Goal: Check status: Check status

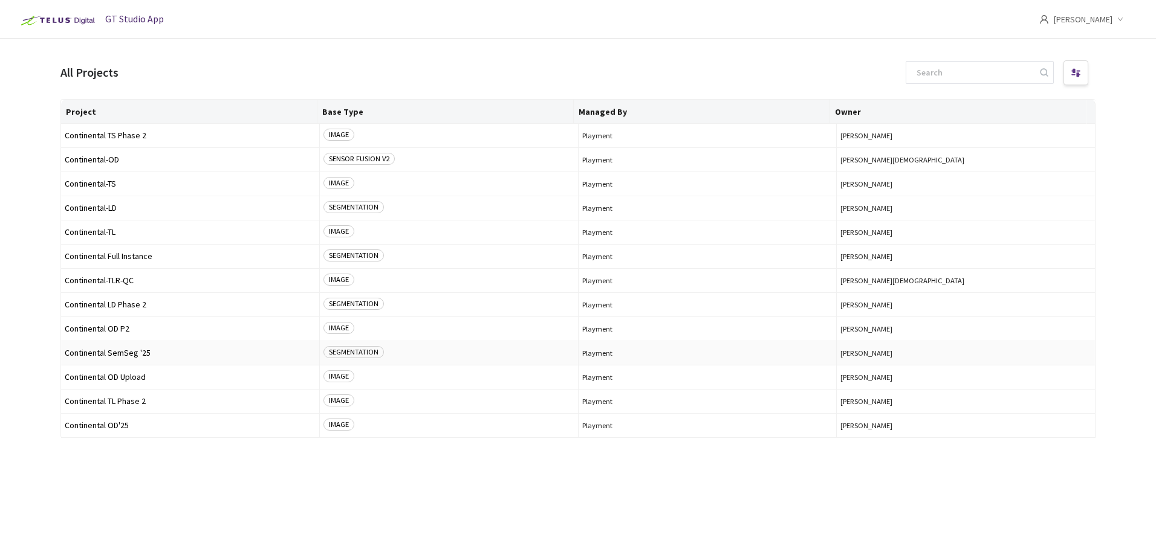
click at [166, 358] on td "Continental SemSeg '25" at bounding box center [190, 354] width 259 height 24
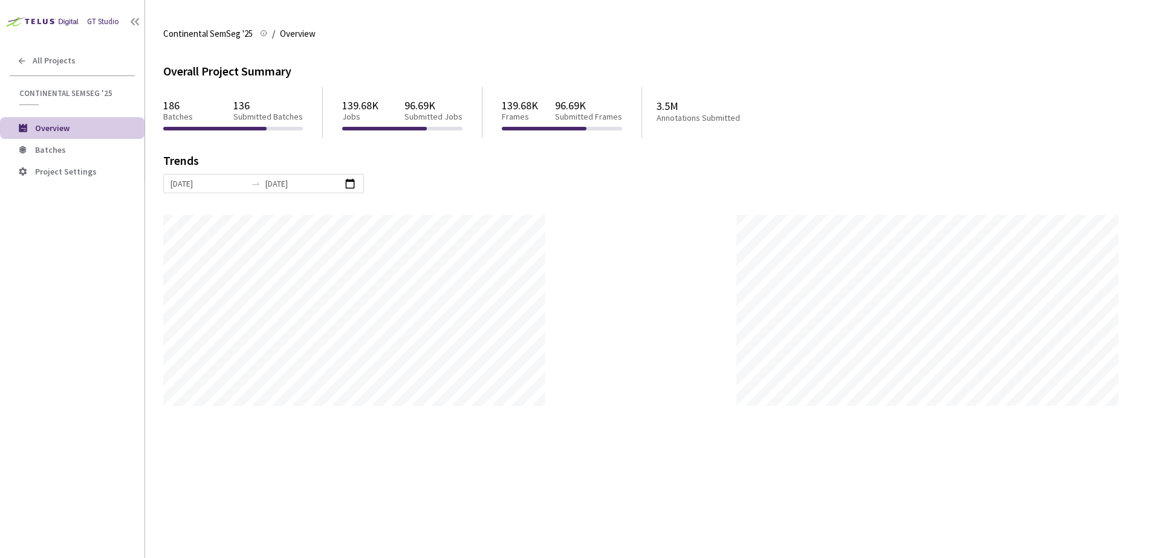
scroll to position [558, 1156]
click at [96, 154] on span "Batches" at bounding box center [85, 150] width 100 height 10
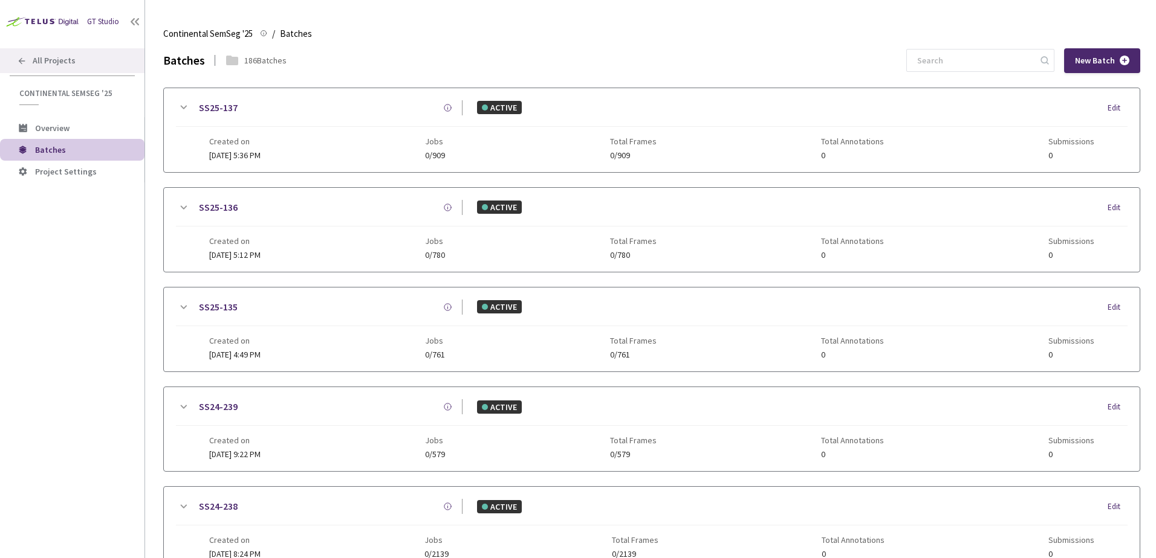
click at [70, 56] on span "All Projects" at bounding box center [54, 61] width 43 height 10
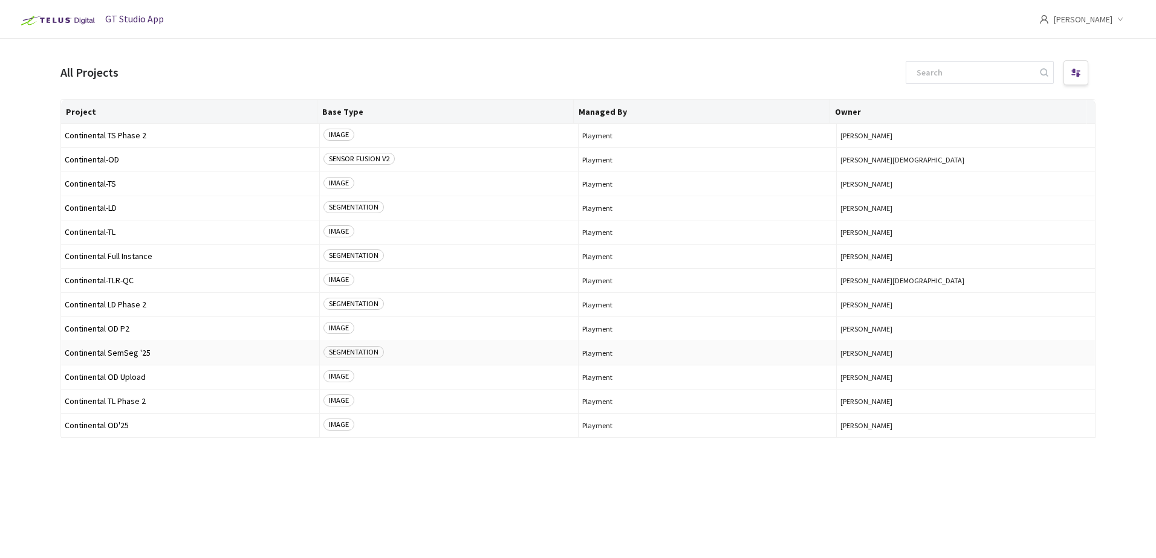
click at [140, 354] on span "Continental SemSeg '25" at bounding box center [190, 353] width 251 height 9
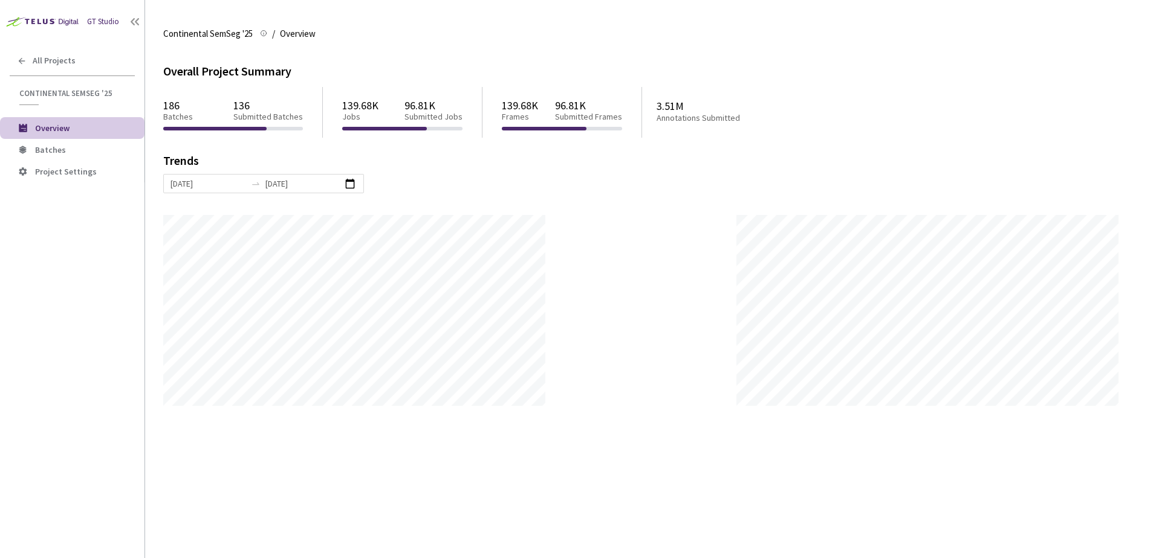
scroll to position [558, 1156]
click at [601, 421] on div "Overall Project Summary 186 Batches 136 Submitted Batches 139.68K Jobs 96.81K S…" at bounding box center [650, 303] width 974 height 510
click at [918, 399] on div "Overall Project Summary 186 Batches 136 Submitted Batches 139.68K Jobs 96.81K S…" at bounding box center [650, 235] width 974 height 344
click at [636, 170] on div "Trends" at bounding box center [641, 164] width 957 height 19
click at [936, 395] on div "Overall Project Summary 186 Batches 136 Submitted Batches 139.68K Jobs 96.81K S…" at bounding box center [650, 235] width 974 height 344
